Goal: Task Accomplishment & Management: Manage account settings

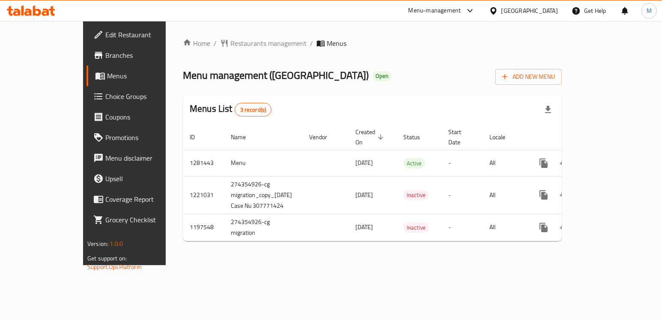
click at [25, 14] on icon at bounding box center [27, 12] width 7 height 7
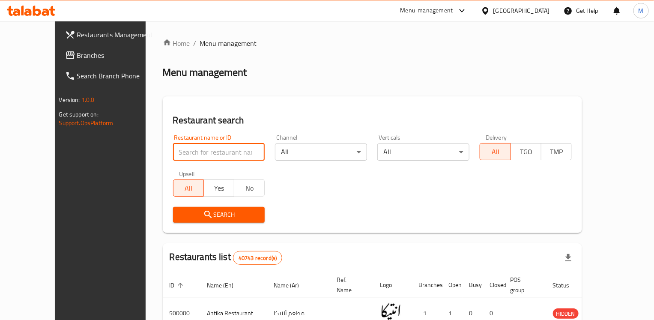
click at [173, 146] on input "search" at bounding box center [219, 151] width 92 height 17
paste input "693038"
type input "693038"
click at [187, 220] on button "Search" at bounding box center [219, 215] width 92 height 16
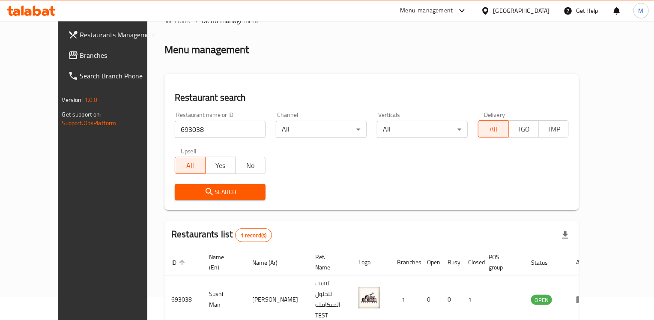
scroll to position [45, 0]
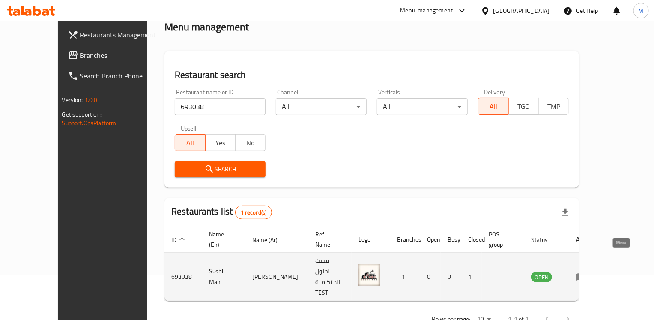
click at [586, 274] on icon "enhanced table" at bounding box center [580, 277] width 9 height 7
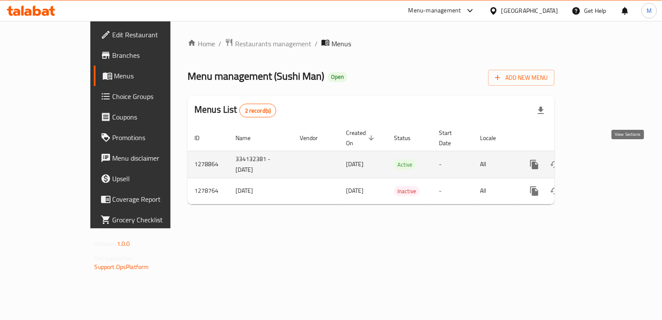
click at [601, 159] on icon "enhanced table" at bounding box center [596, 164] width 10 height 10
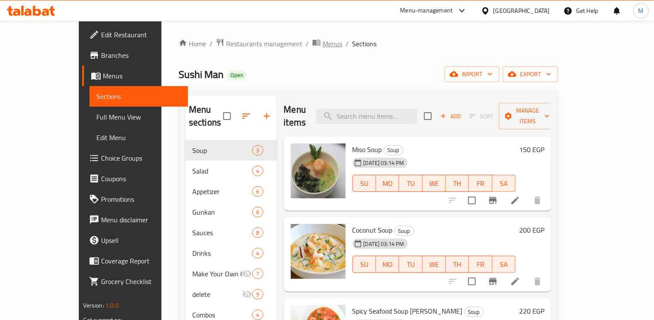
click at [322, 42] on span "Menus" at bounding box center [332, 44] width 20 height 10
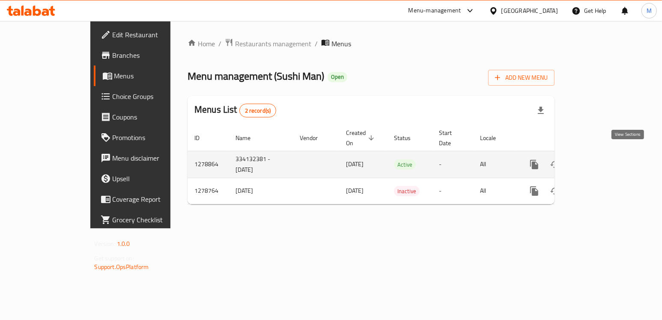
click at [600, 161] on icon "enhanced table" at bounding box center [596, 165] width 8 height 8
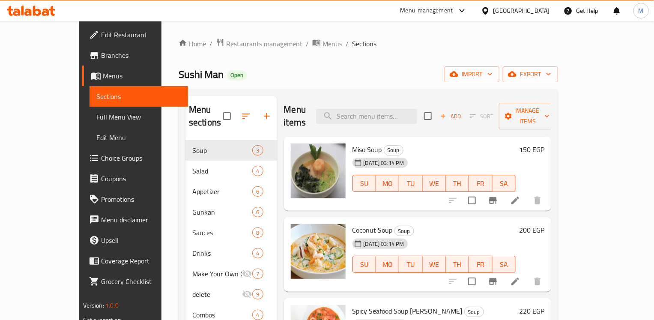
click at [96, 137] on span "Edit Menu" at bounding box center [138, 137] width 85 height 10
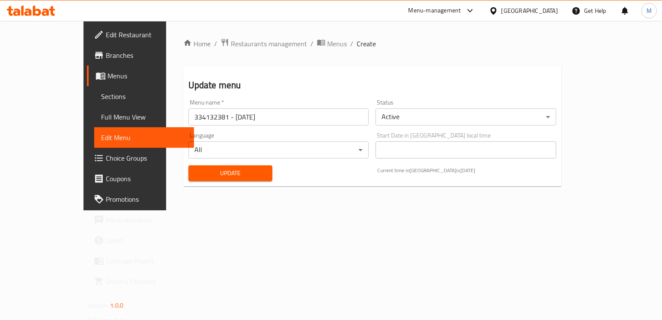
click at [226, 111] on input "334132381 - [DATE]" at bounding box center [278, 116] width 181 height 17
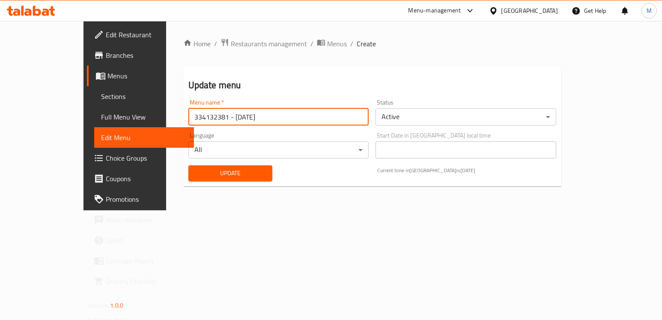
click at [226, 111] on input "334132381 - [DATE]" at bounding box center [278, 116] width 181 height 17
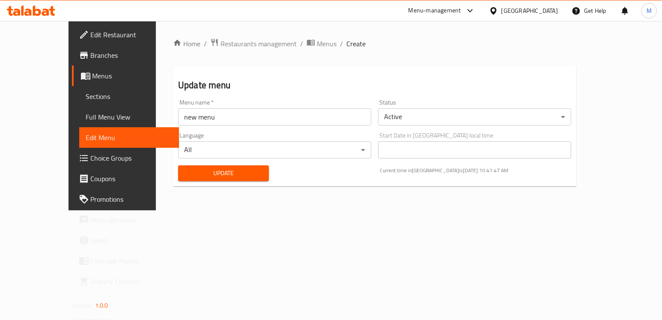
click at [183, 118] on input "new menu" at bounding box center [274, 116] width 193 height 17
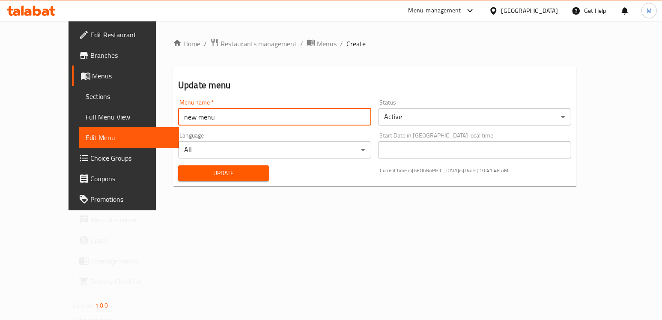
paste input "340877839"
type input "new menu 340877839"
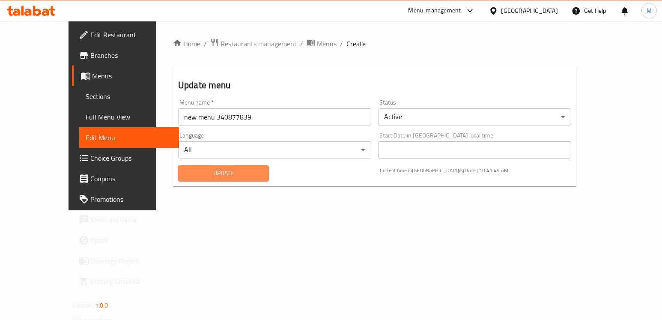
click at [191, 176] on span "Update" at bounding box center [223, 173] width 77 height 11
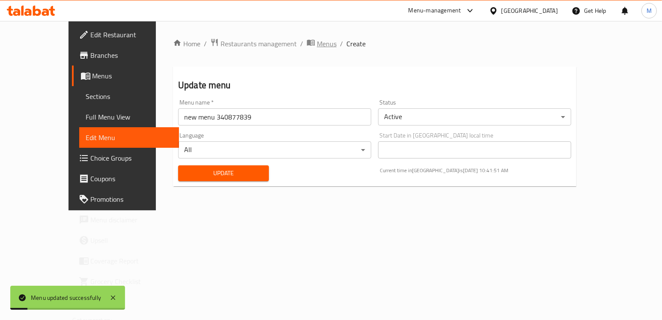
click at [317, 42] on span "Menus" at bounding box center [327, 44] width 20 height 10
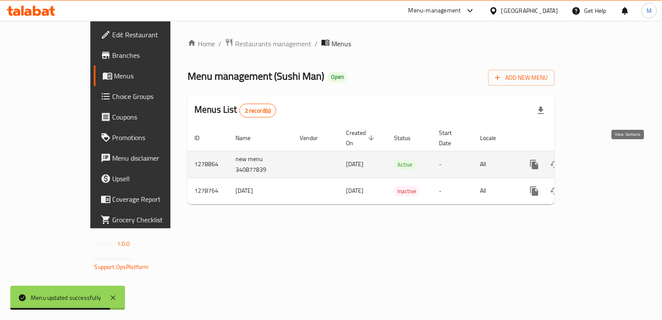
click at [600, 161] on icon "enhanced table" at bounding box center [596, 165] width 8 height 8
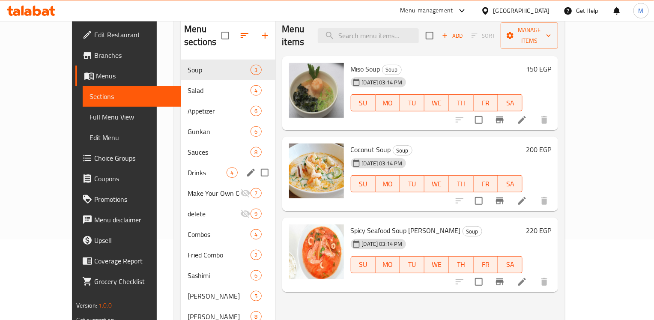
scroll to position [54, 0]
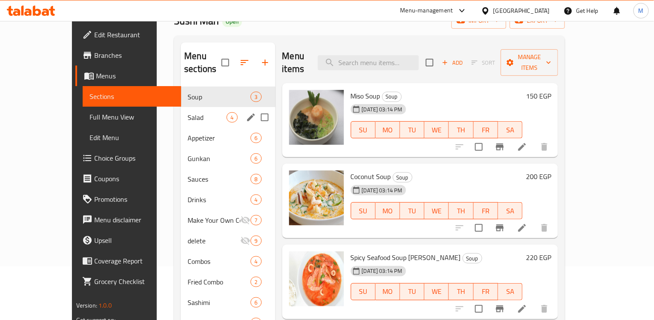
click at [181, 107] on div "Salad 4" at bounding box center [228, 117] width 94 height 21
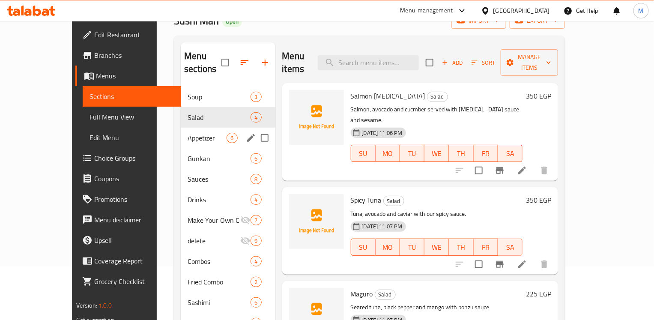
click at [181, 132] on div "Appetizer 6" at bounding box center [228, 138] width 94 height 21
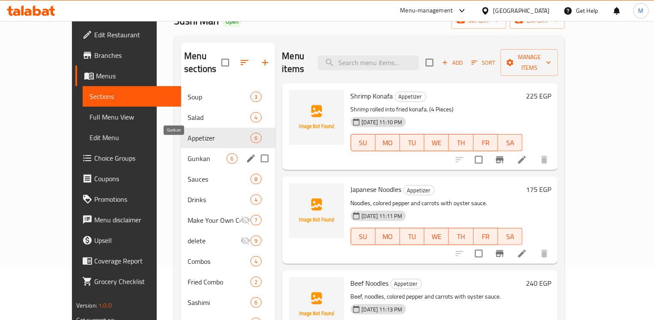
click at [188, 153] on span "Gunkan" at bounding box center [207, 158] width 39 height 10
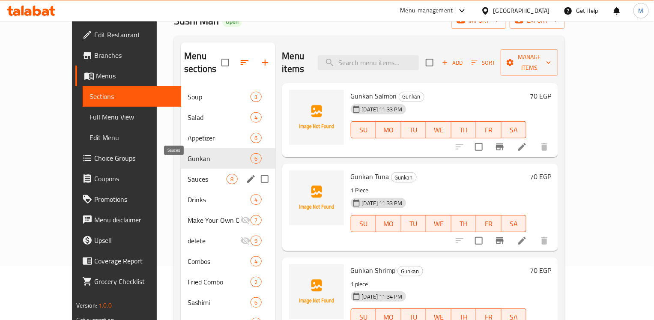
click at [188, 174] on span "Sauces" at bounding box center [207, 179] width 39 height 10
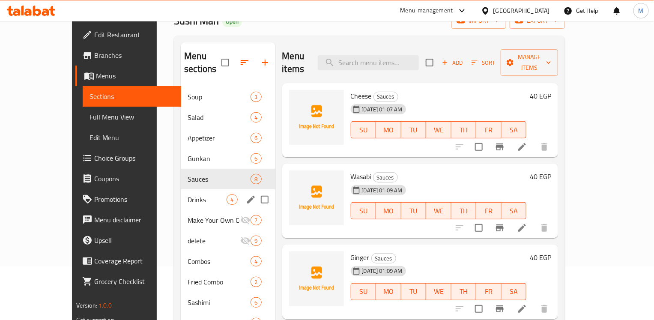
click at [188, 194] on span "Drinks" at bounding box center [207, 199] width 39 height 10
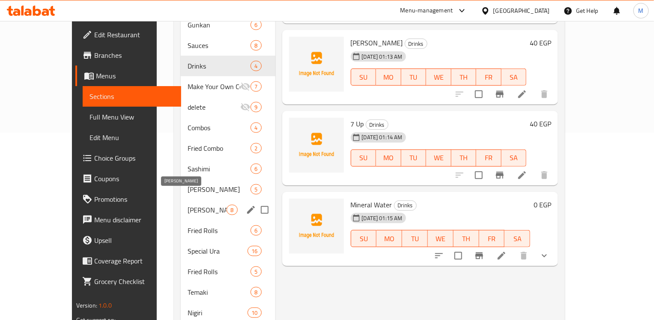
scroll to position [214, 0]
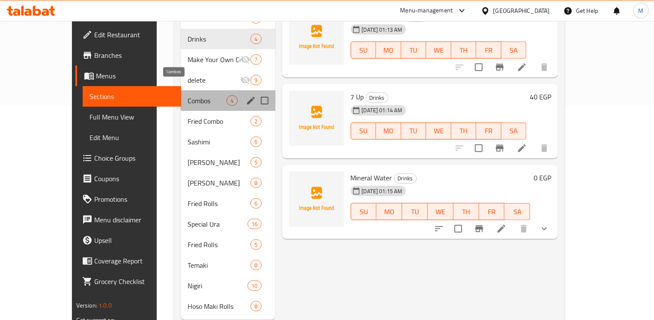
click at [188, 95] on span "Combos" at bounding box center [207, 100] width 39 height 10
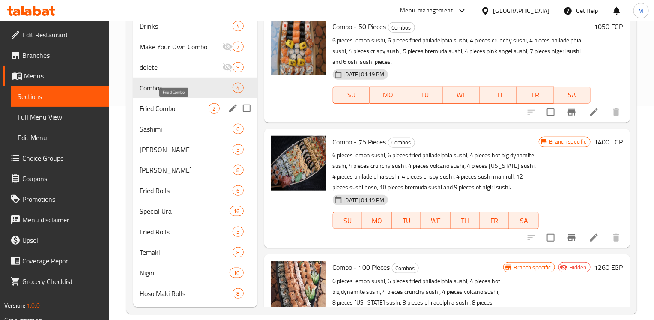
click at [169, 109] on span "Fried Combo" at bounding box center [174, 108] width 69 height 10
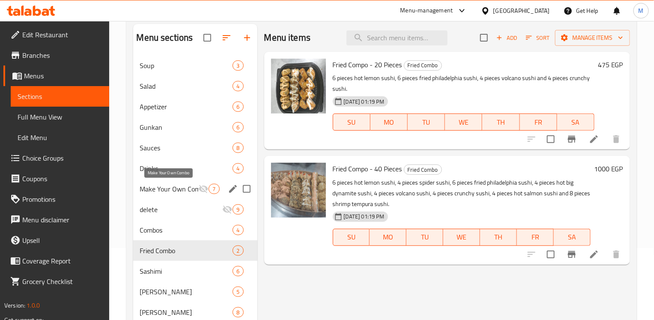
scroll to position [54, 0]
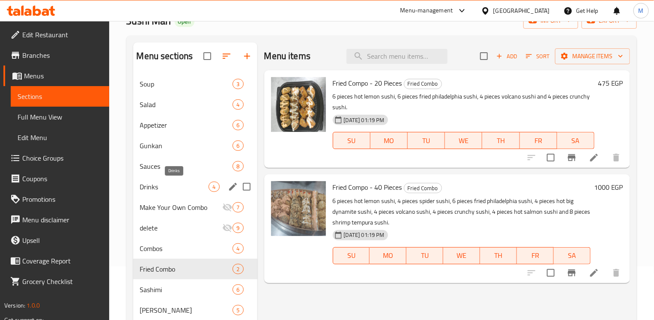
click at [166, 183] on span "Drinks" at bounding box center [174, 187] width 69 height 10
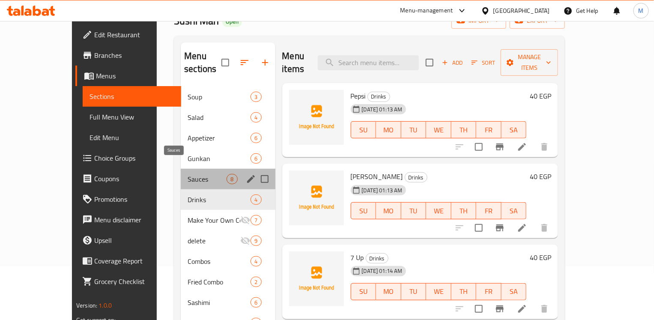
click at [188, 174] on span "Sauces" at bounding box center [207, 179] width 39 height 10
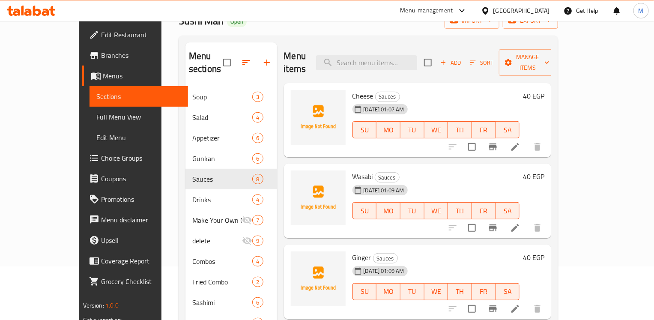
drag, startPoint x: 345, startPoint y: 176, endPoint x: 402, endPoint y: 178, distance: 56.6
click at [402, 186] on span "[DATE] 01:09 AM" at bounding box center [384, 190] width 48 height 8
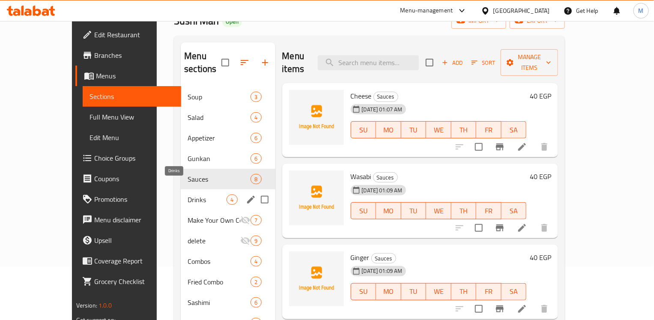
click at [188, 194] on span "Drinks" at bounding box center [207, 199] width 39 height 10
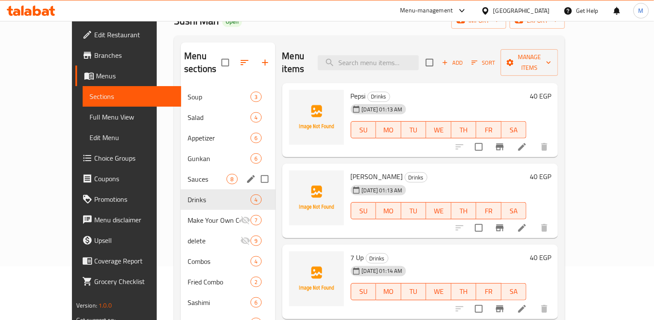
click at [181, 172] on div "Sauces 8" at bounding box center [228, 179] width 94 height 21
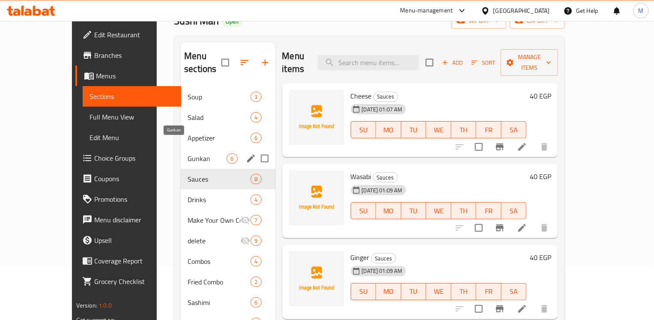
click at [188, 153] on span "Gunkan" at bounding box center [207, 158] width 39 height 10
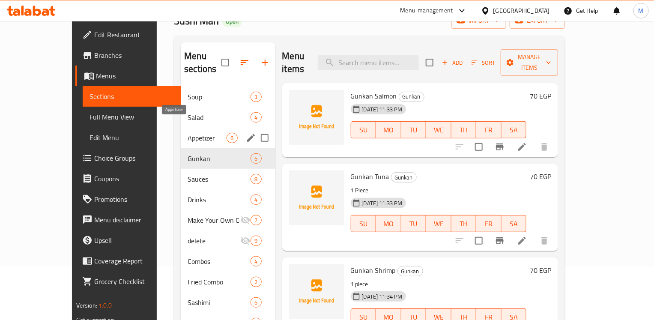
click at [188, 133] on span "Appetizer" at bounding box center [207, 138] width 39 height 10
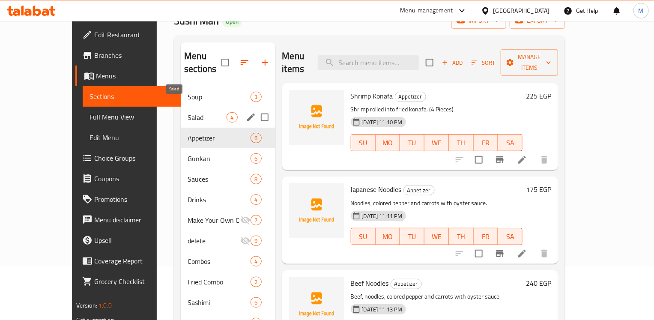
click at [188, 112] on span "Salad" at bounding box center [207, 117] width 39 height 10
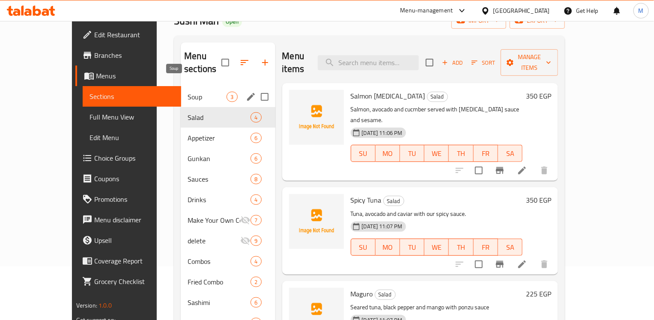
click at [188, 92] on span "Soup" at bounding box center [207, 97] width 39 height 10
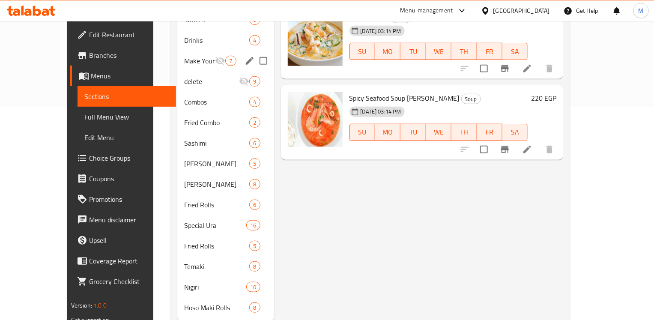
scroll to position [214, 0]
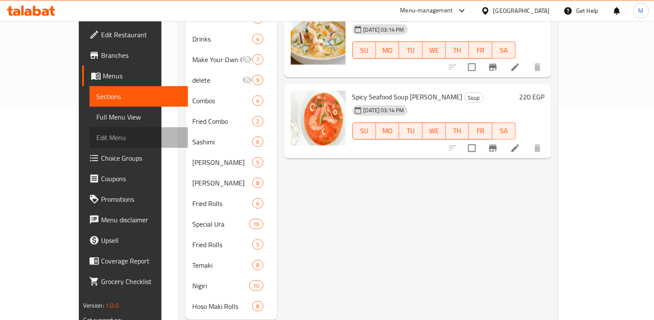
click at [96, 139] on span "Edit Menu" at bounding box center [138, 137] width 85 height 10
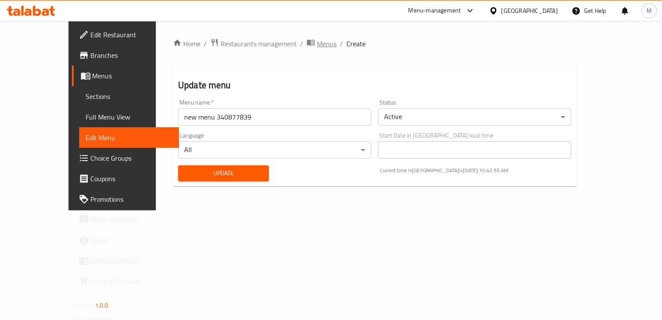
click at [317, 42] on span "Menus" at bounding box center [327, 44] width 20 height 10
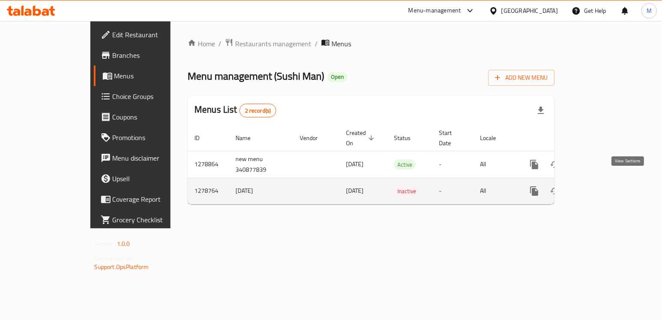
click at [600, 187] on icon "enhanced table" at bounding box center [596, 191] width 8 height 8
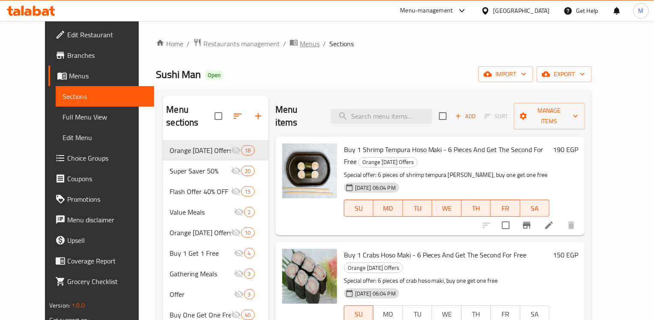
click at [300, 42] on span "Menus" at bounding box center [310, 44] width 20 height 10
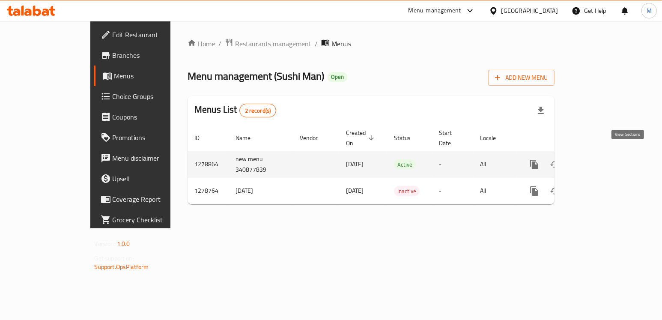
click at [601, 159] on icon "enhanced table" at bounding box center [596, 164] width 10 height 10
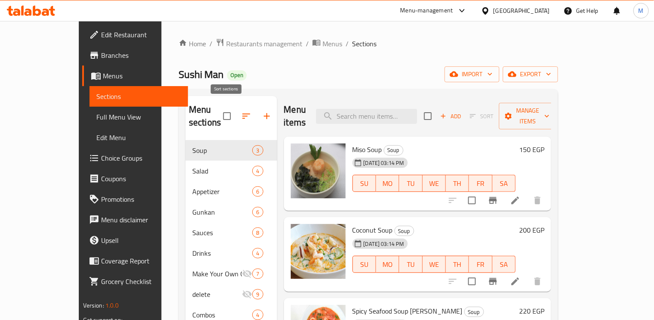
click at [241, 111] on icon "button" at bounding box center [246, 116] width 10 height 10
